Goal: Download file/media

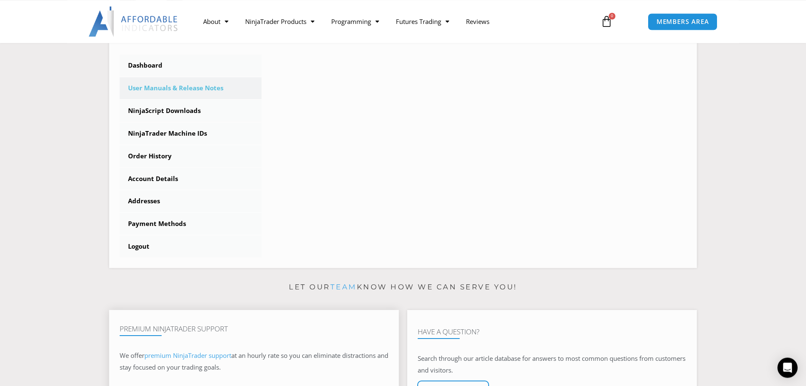
scroll to position [128, 0]
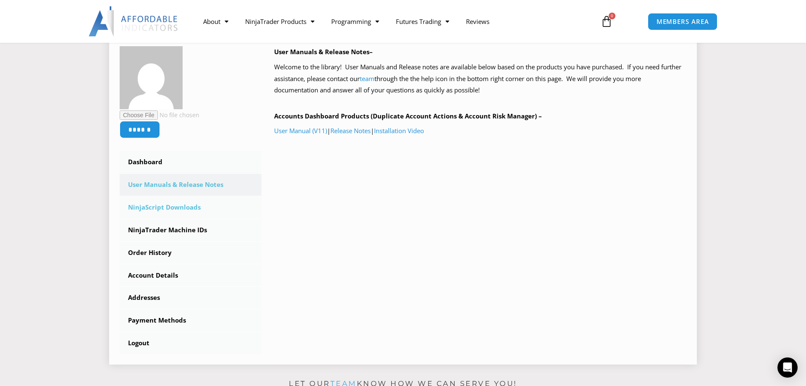
click at [180, 207] on link "NinjaScript Downloads" at bounding box center [191, 207] width 142 height 22
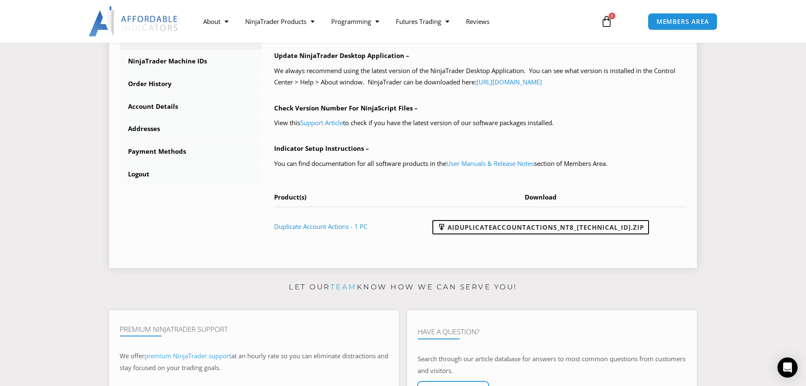
scroll to position [300, 0]
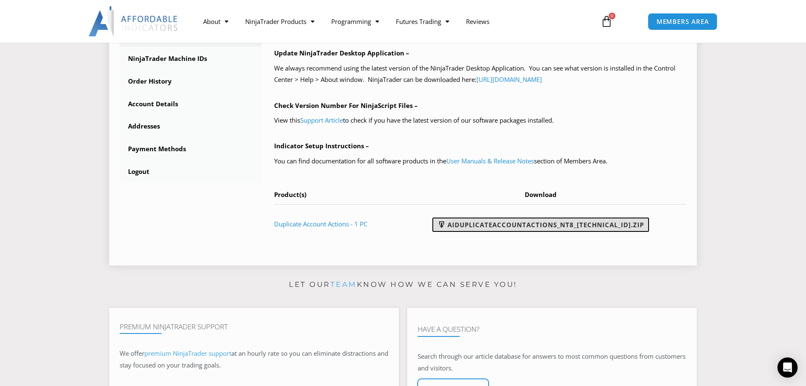
click at [545, 225] on link "AIDuplicateAccountActions_NT8_25.9.24.1.zip" at bounding box center [540, 224] width 217 height 14
click at [501, 160] on link "User Manuals & Release Notes" at bounding box center [490, 161] width 88 height 8
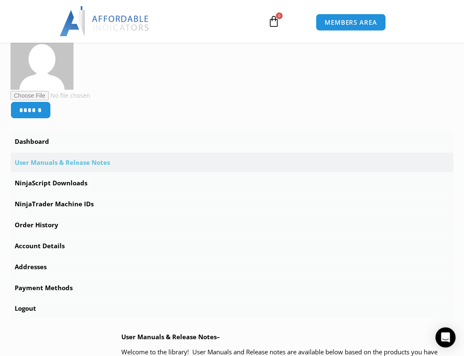
scroll to position [257, 0]
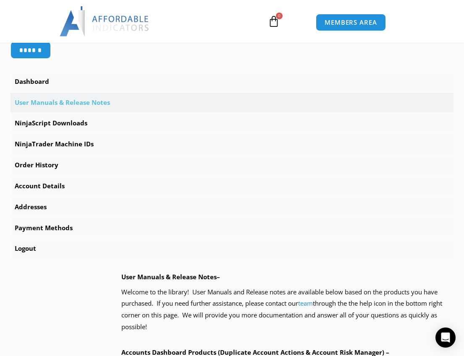
click at [67, 101] on link "User Manuals & Release Notes" at bounding box center [231, 103] width 443 height 20
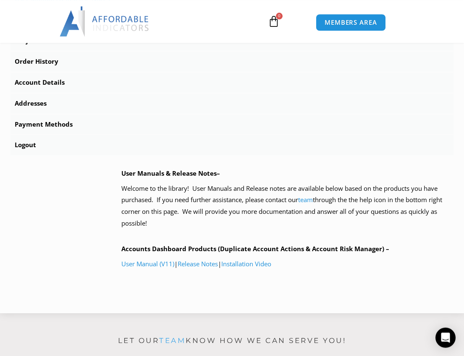
scroll to position [428, 0]
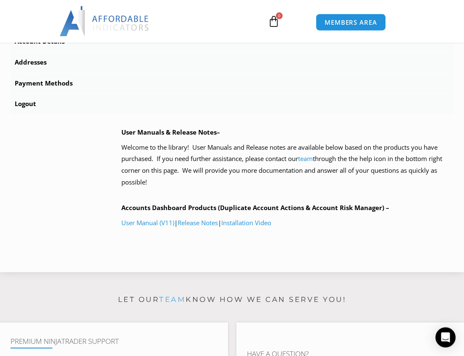
scroll to position [428, 0]
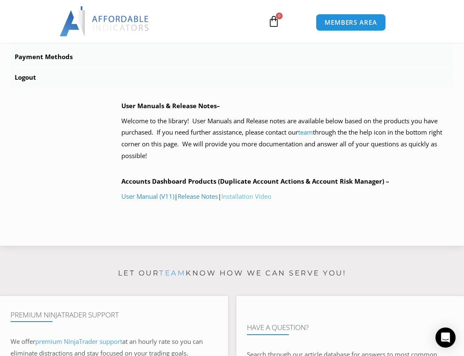
click at [255, 197] on link "Installation Video" at bounding box center [246, 196] width 50 height 8
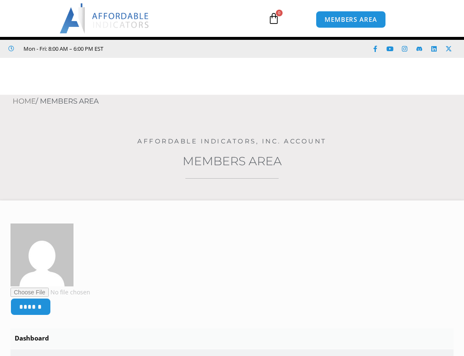
scroll to position [171, 0]
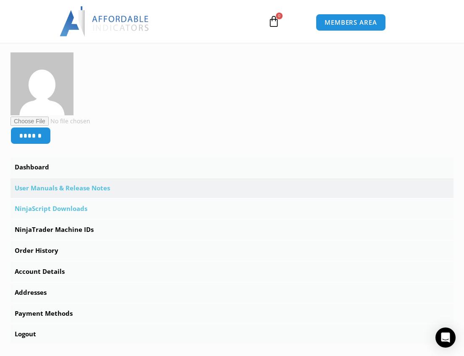
click at [65, 208] on link "NinjaScript Downloads" at bounding box center [231, 209] width 443 height 20
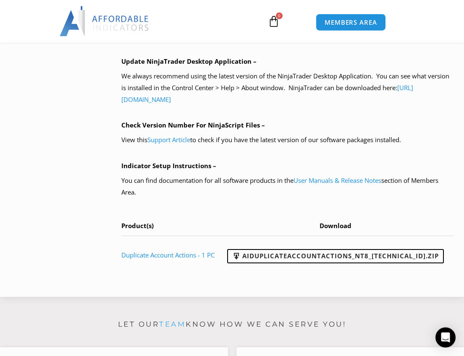
scroll to position [685, 0]
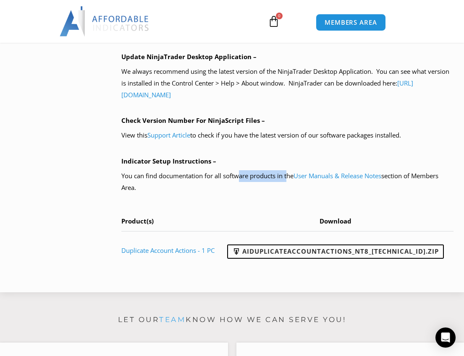
drag, startPoint x: 267, startPoint y: 178, endPoint x: 290, endPoint y: 179, distance: 23.5
click at [290, 179] on p "You can find documentation for all software products in the User Manuals & Rele…" at bounding box center [287, 182] width 332 height 24
click at [216, 177] on p "You can find documentation for all software products in the User Manuals & Rele…" at bounding box center [287, 182] width 332 height 24
drag, startPoint x: 121, startPoint y: 176, endPoint x: 295, endPoint y: 177, distance: 173.4
click at [295, 177] on p "You can find documentation for all software products in the User Manuals & Rele…" at bounding box center [287, 182] width 332 height 24
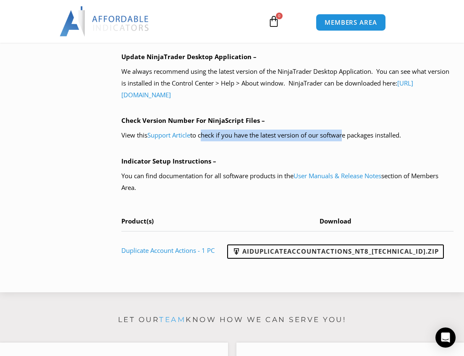
drag, startPoint x: 202, startPoint y: 136, endPoint x: 346, endPoint y: 129, distance: 143.8
click at [346, 129] on div "NinjaScript Download & Installation – Please read everything for a complete und…" at bounding box center [287, 56] width 332 height 427
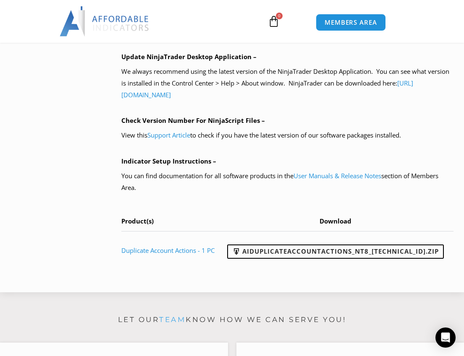
click at [358, 131] on p "View this Support Article to check if you have the latest version of our softwa…" at bounding box center [287, 136] width 332 height 12
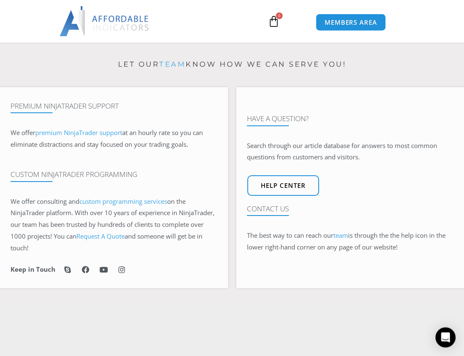
scroll to position [942, 0]
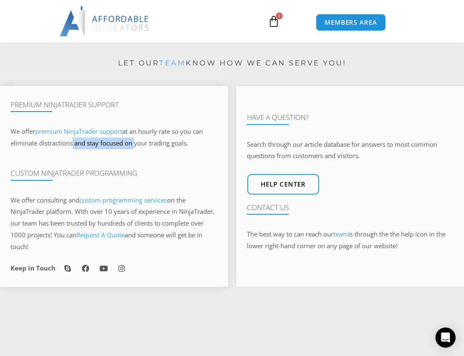
drag, startPoint x: 70, startPoint y: 140, endPoint x: 135, endPoint y: 145, distance: 65.3
click at [135, 145] on span "at an hourly rate so you can eliminate distractions and stay focused on your tr…" at bounding box center [106, 137] width 192 height 20
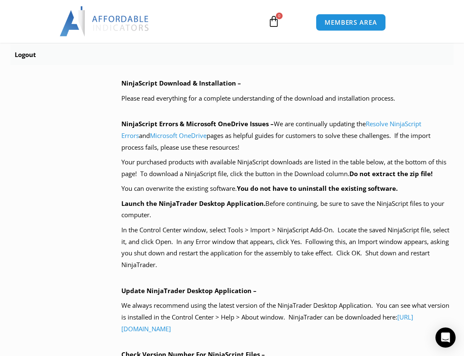
scroll to position [385, 0]
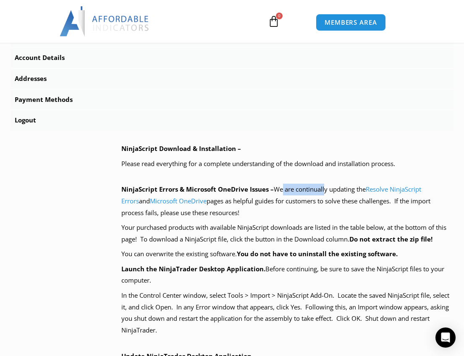
drag, startPoint x: 283, startPoint y: 191, endPoint x: 327, endPoint y: 191, distance: 44.5
click at [327, 191] on p "NinjaScript Errors & Microsoft OneDrive Issues – We are continually updating th…" at bounding box center [287, 201] width 332 height 35
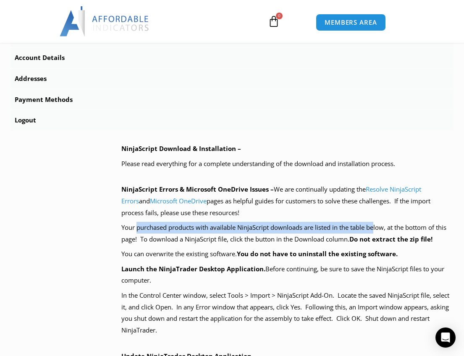
drag, startPoint x: 136, startPoint y: 230, endPoint x: 377, endPoint y: 225, distance: 241.1
click at [377, 225] on p "Your purchased products with available NinjaScript downloads are listed in the …" at bounding box center [287, 234] width 332 height 24
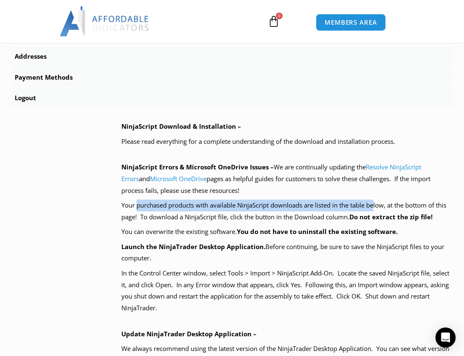
scroll to position [428, 0]
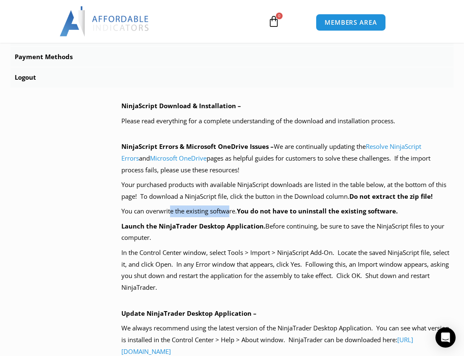
drag, startPoint x: 170, startPoint y: 214, endPoint x: 233, endPoint y: 213, distance: 62.1
click at [233, 213] on p "You can overwrite the existing software. You do not have to uninstall the exist…" at bounding box center [287, 212] width 332 height 12
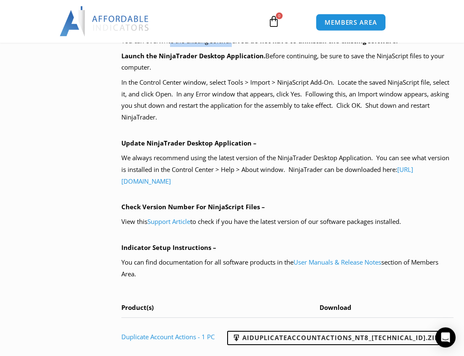
scroll to position [600, 0]
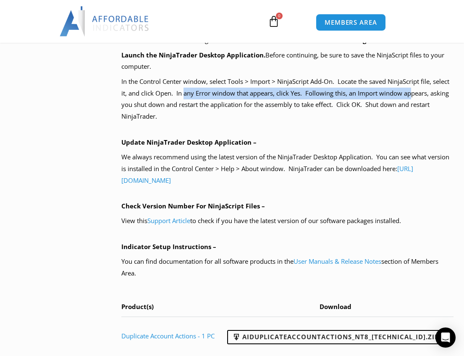
drag, startPoint x: 213, startPoint y: 91, endPoint x: 419, endPoint y: 94, distance: 206.2
click at [415, 93] on p "In the Control Center window, select Tools > Import > NinjaScript Add-On. Locat…" at bounding box center [287, 99] width 332 height 47
